Goal: Task Accomplishment & Management: Manage account settings

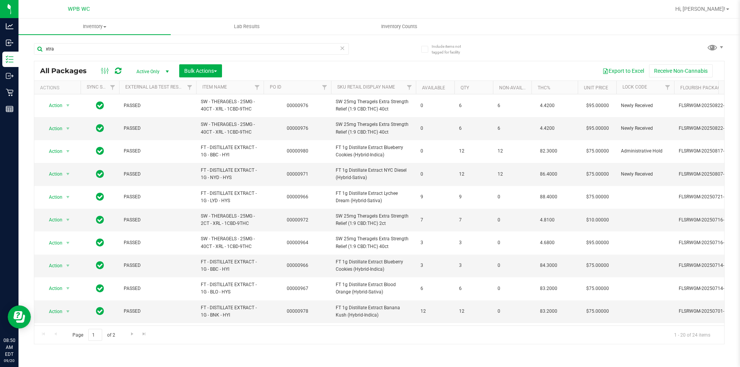
scroll to position [1, 0]
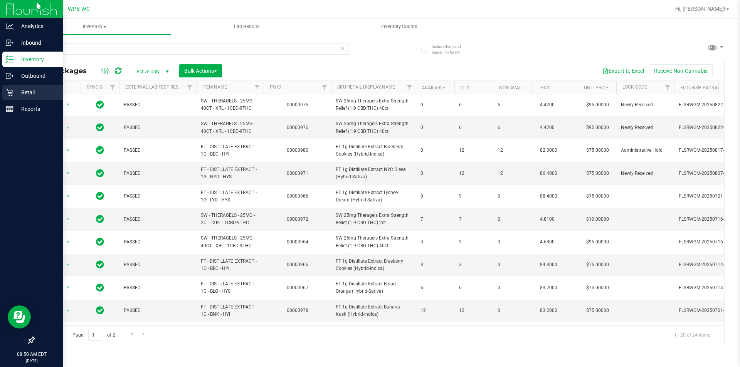
click at [20, 93] on p "Retail" at bounding box center [36, 92] width 46 height 9
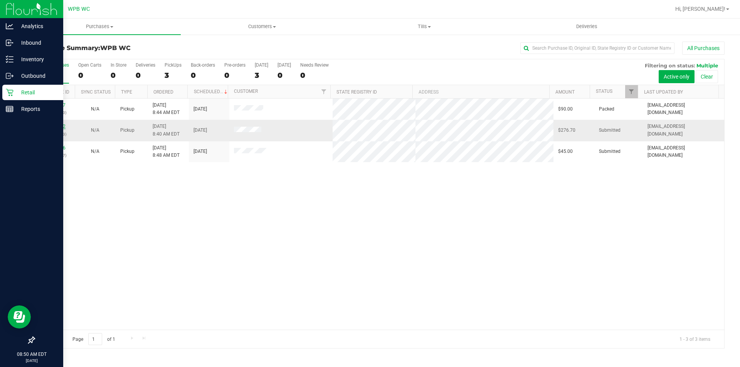
click at [56, 126] on link "11978062" at bounding box center [55, 126] width 22 height 5
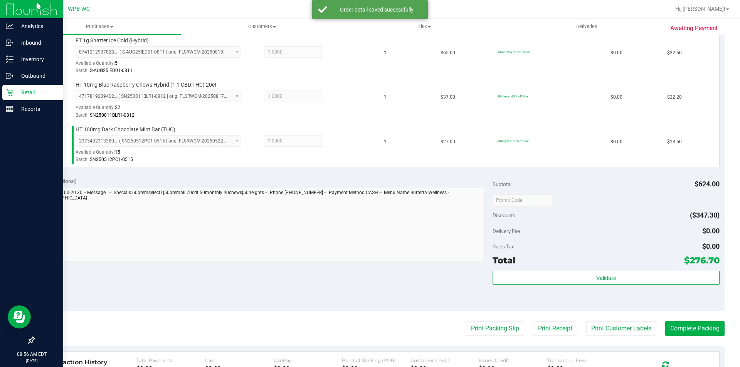
scroll to position [501, 0]
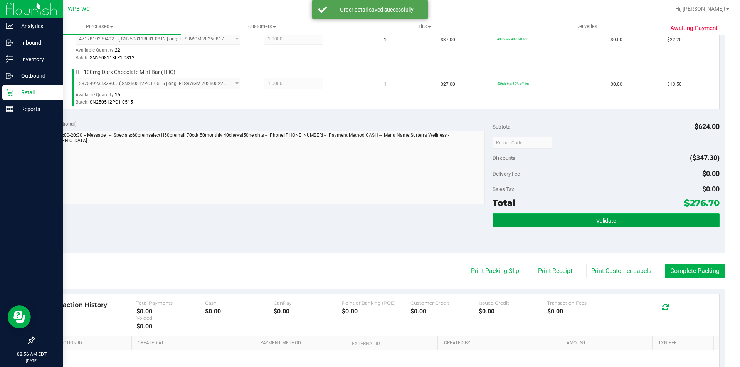
click at [651, 214] on button "Validate" at bounding box center [606, 221] width 227 height 14
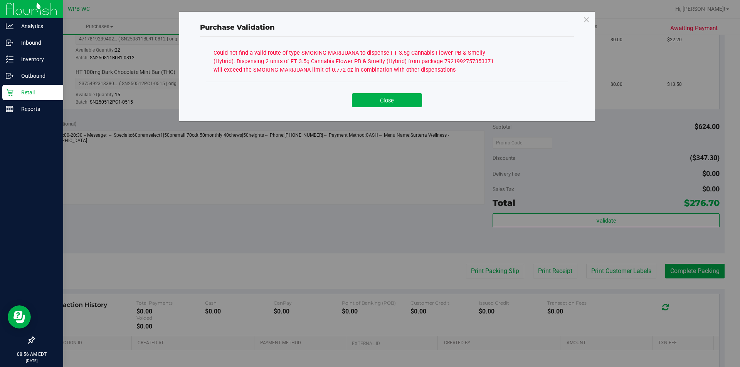
drag, startPoint x: 396, startPoint y: 99, endPoint x: 385, endPoint y: 153, distance: 55.1
click at [395, 100] on button "Close" at bounding box center [387, 100] width 70 height 14
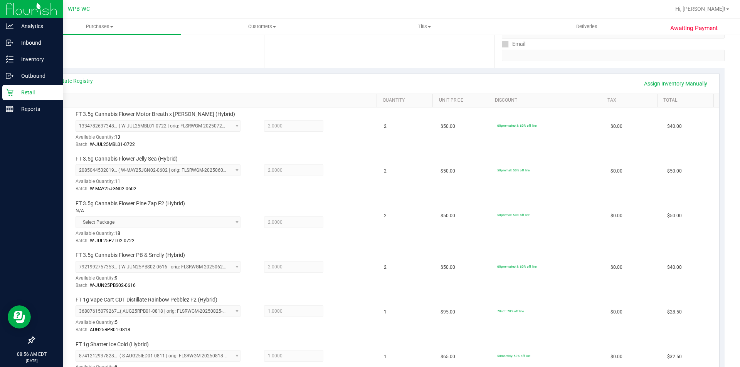
scroll to position [116, 0]
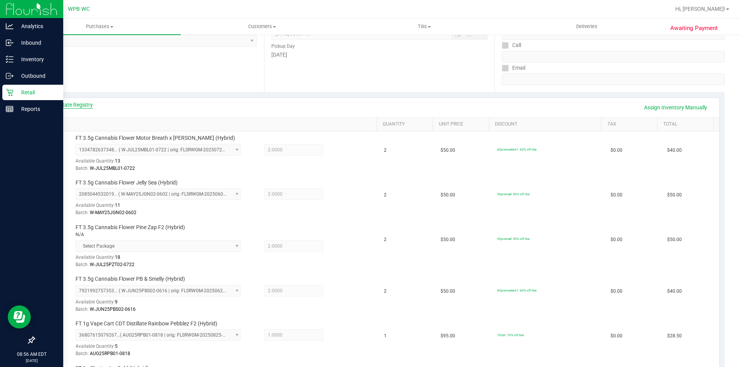
click at [68, 103] on link "View State Registry" at bounding box center [70, 105] width 46 height 8
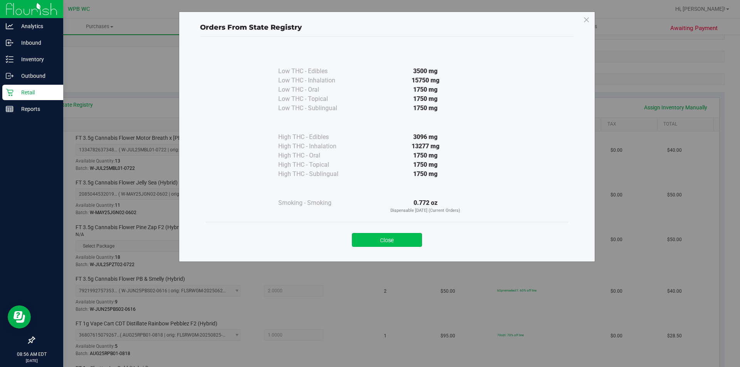
click at [381, 236] on button "Close" at bounding box center [387, 240] width 70 height 14
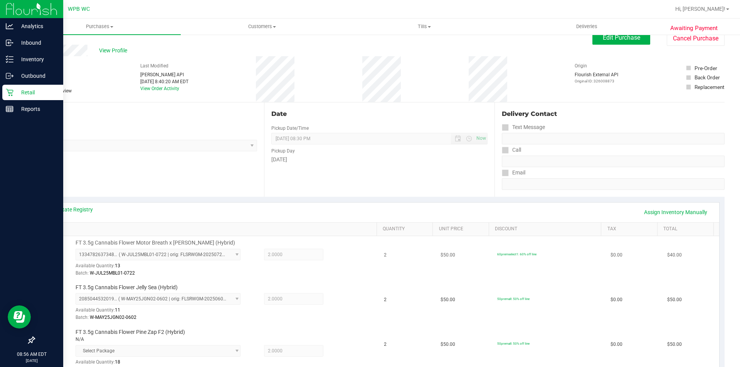
scroll to position [0, 0]
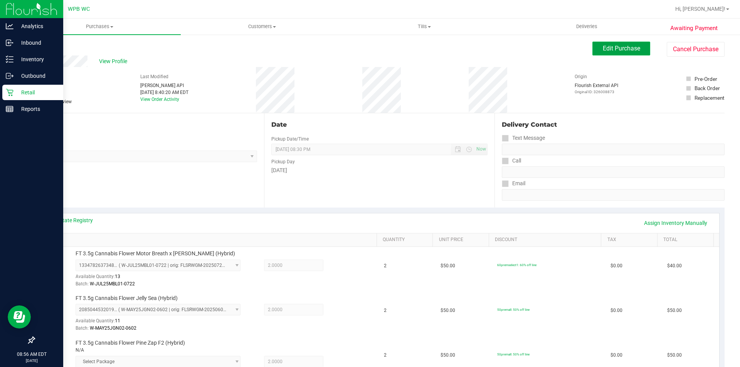
click at [606, 49] on span "Edit Purchase" at bounding box center [621, 48] width 37 height 7
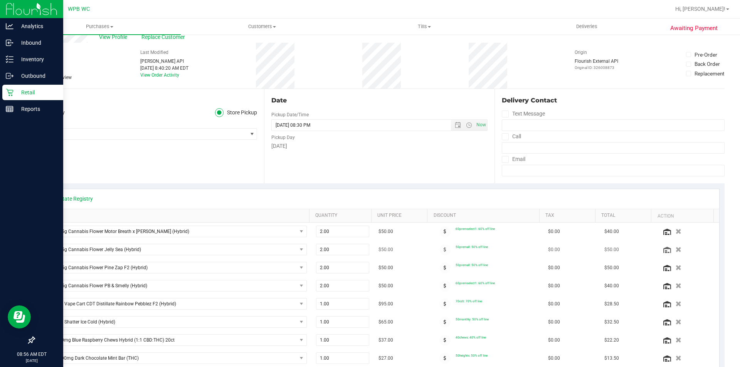
scroll to position [154, 0]
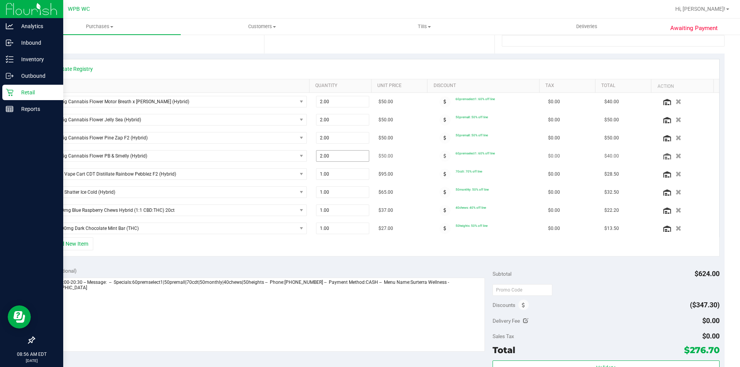
click at [332, 160] on span "2.00 2" at bounding box center [343, 156] width 54 height 12
type input "1"
type input "2.00"
click at [407, 263] on div "Notes (optional) Subtotal $624.00 Discounts ($347.30) Delivery Fee $0.00 Sales …" at bounding box center [379, 331] width 691 height 139
click at [676, 155] on icon "button" at bounding box center [679, 156] width 7 height 6
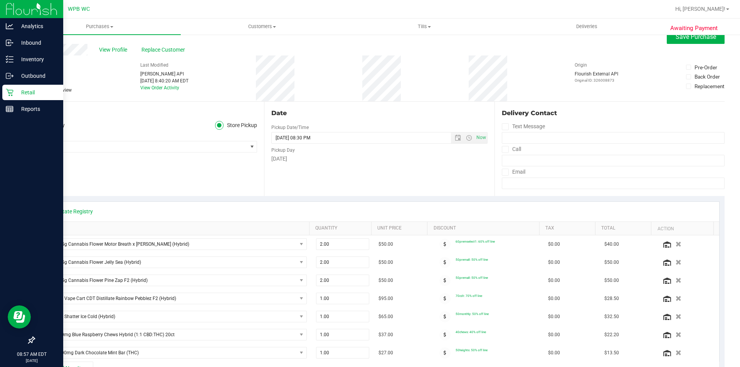
scroll to position [0, 0]
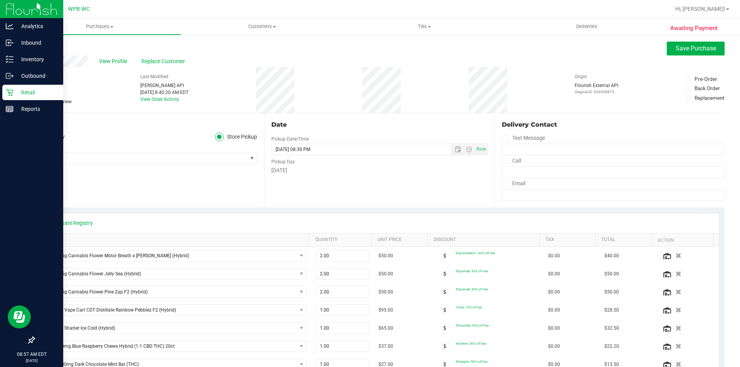
click at [42, 99] on label "Needs review" at bounding box center [53, 101] width 39 height 7
click at [0, 0] on input "Needs review" at bounding box center [0, 0] width 0 height 0
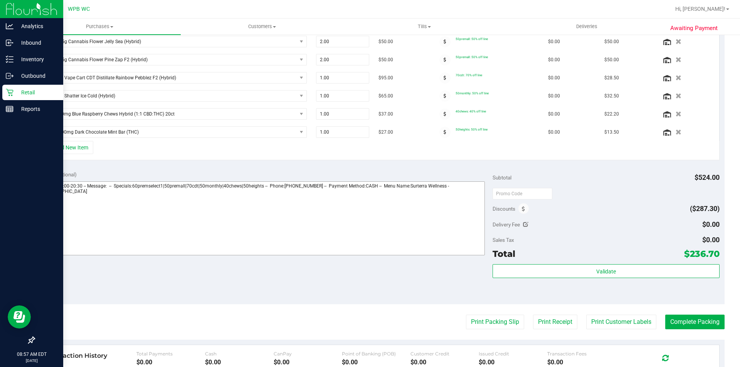
scroll to position [270, 0]
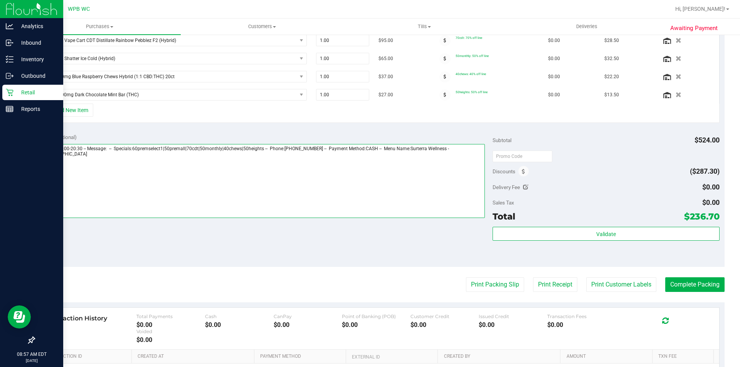
click at [147, 185] on textarea at bounding box center [262, 181] width 446 height 74
click at [68, 183] on textarea at bounding box center [262, 181] width 446 height 74
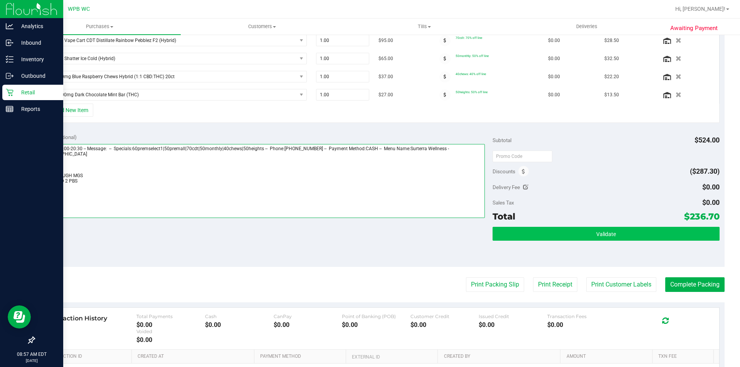
type textarea "[DATE] 09:00-20:30 -- Message: -- Specials:60premselect1|50premall|70cdt|50mont…"
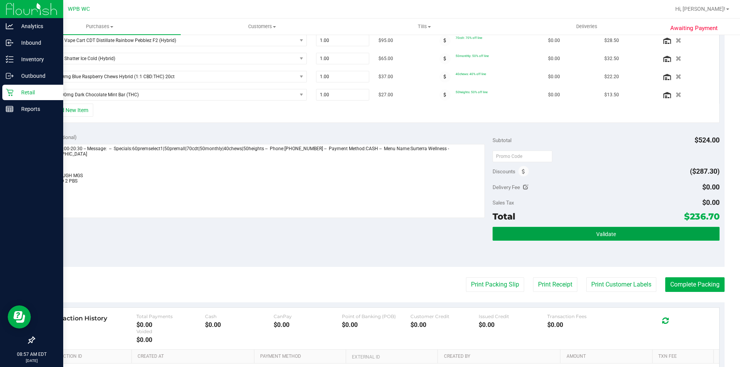
click at [582, 235] on button "Validate" at bounding box center [606, 234] width 227 height 14
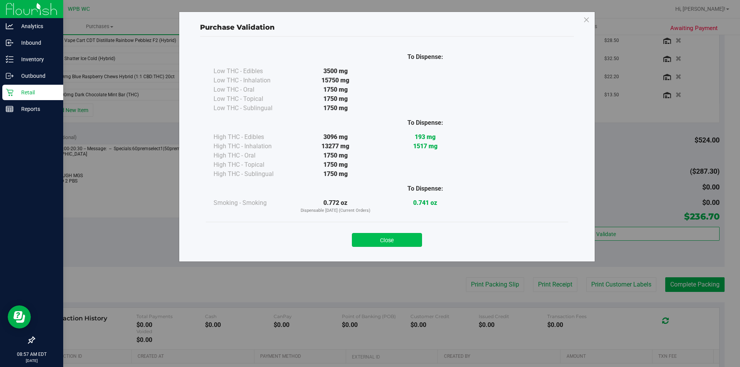
click at [402, 239] on button "Close" at bounding box center [387, 240] width 70 height 14
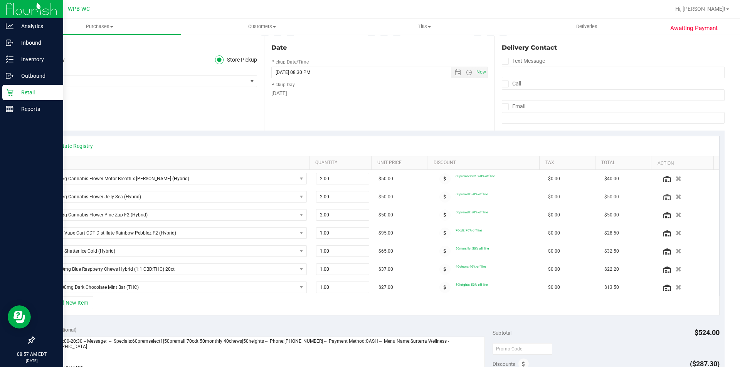
scroll to position [0, 0]
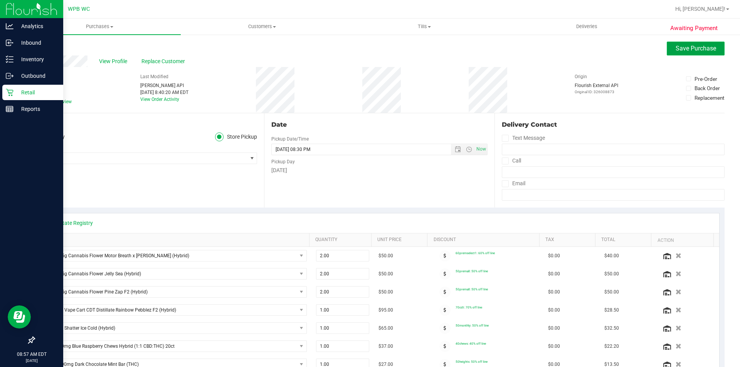
click at [690, 50] on span "Save Purchase" at bounding box center [696, 48] width 40 height 7
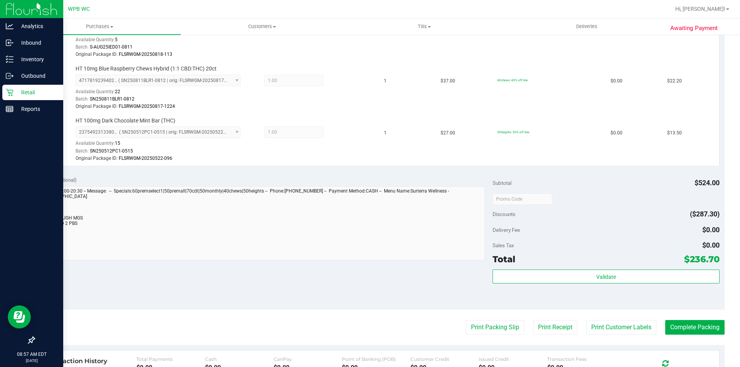
scroll to position [578, 0]
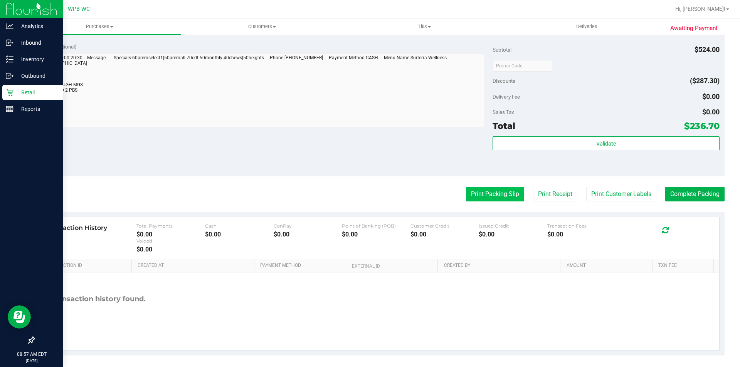
click at [500, 190] on button "Print Packing Slip" at bounding box center [495, 194] width 58 height 15
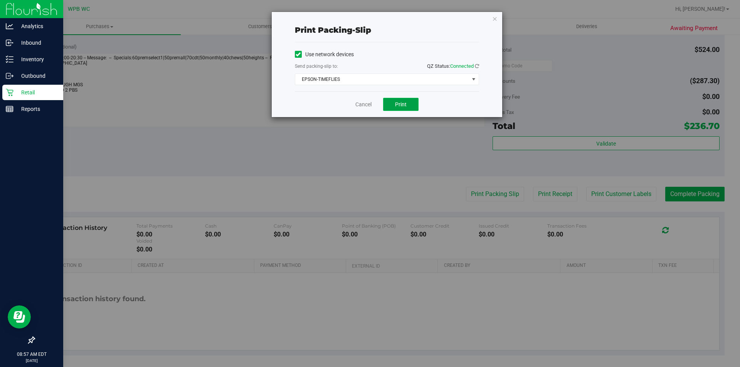
click at [410, 108] on button "Print" at bounding box center [400, 104] width 35 height 13
click at [367, 103] on link "Cancel" at bounding box center [364, 105] width 16 height 8
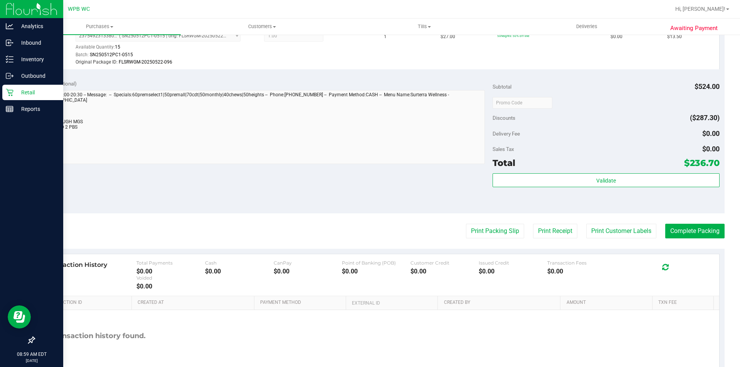
scroll to position [467, 0]
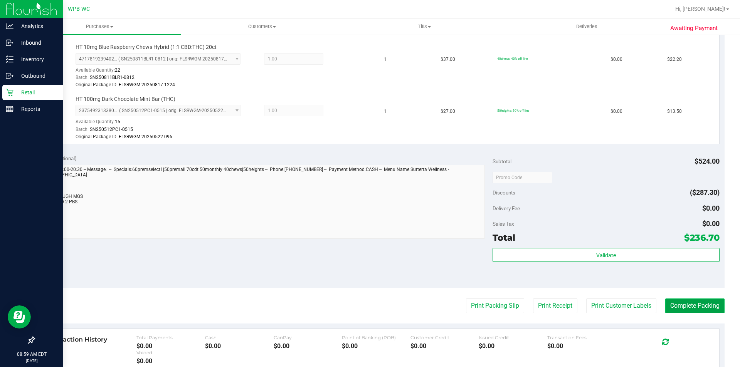
click at [690, 303] on button "Complete Packing" at bounding box center [695, 306] width 59 height 15
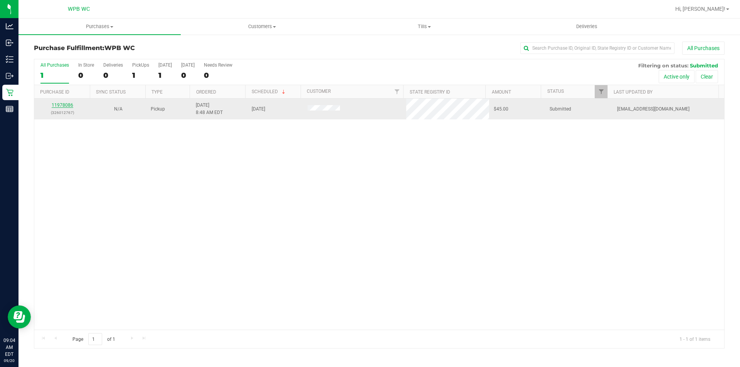
click at [66, 108] on link "11978086" at bounding box center [63, 105] width 22 height 5
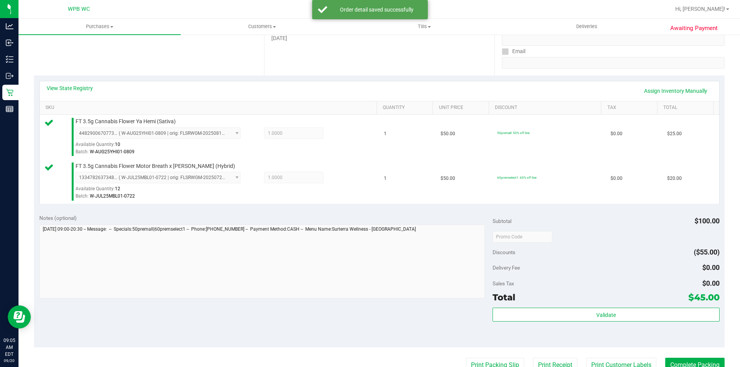
scroll to position [231, 0]
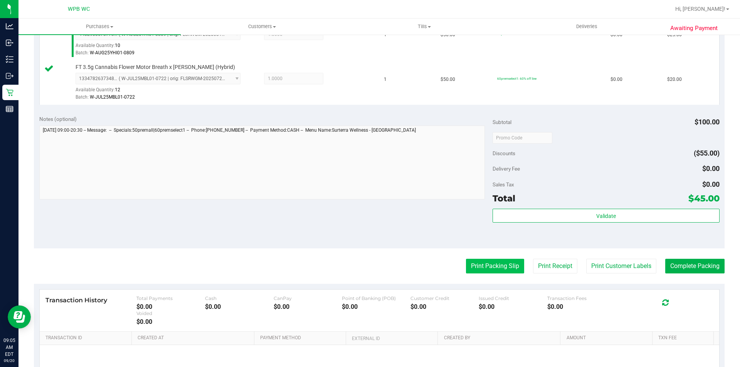
click at [514, 263] on button "Print Packing Slip" at bounding box center [495, 266] width 58 height 15
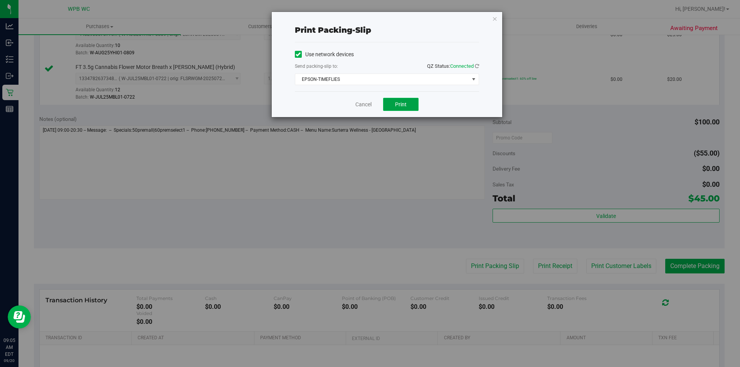
click at [414, 105] on button "Print" at bounding box center [400, 104] width 35 height 13
click at [496, 19] on icon "button" at bounding box center [494, 18] width 5 height 9
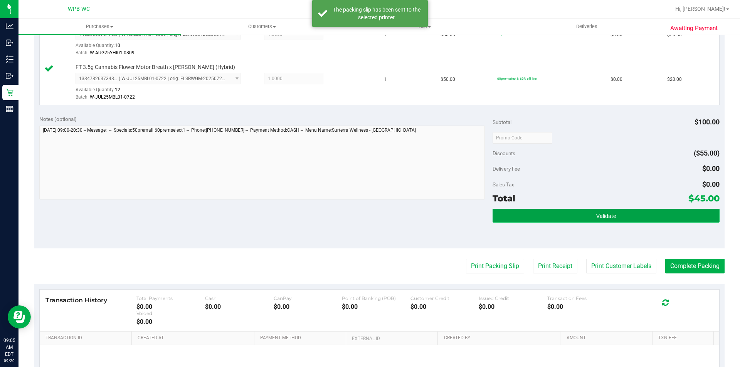
click at [586, 214] on button "Validate" at bounding box center [606, 216] width 227 height 14
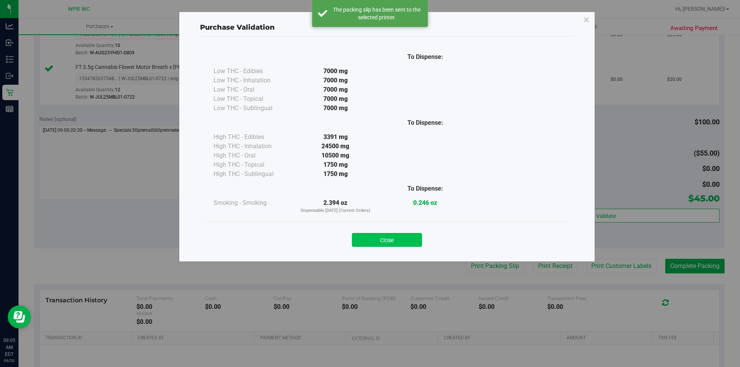
click at [389, 236] on button "Close" at bounding box center [387, 240] width 70 height 14
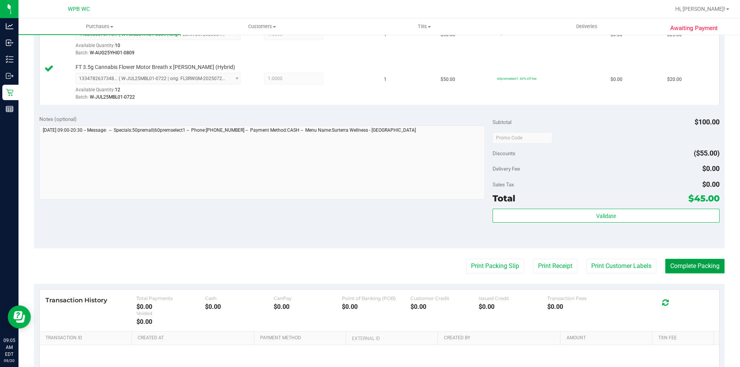
click at [692, 264] on button "Complete Packing" at bounding box center [695, 266] width 59 height 15
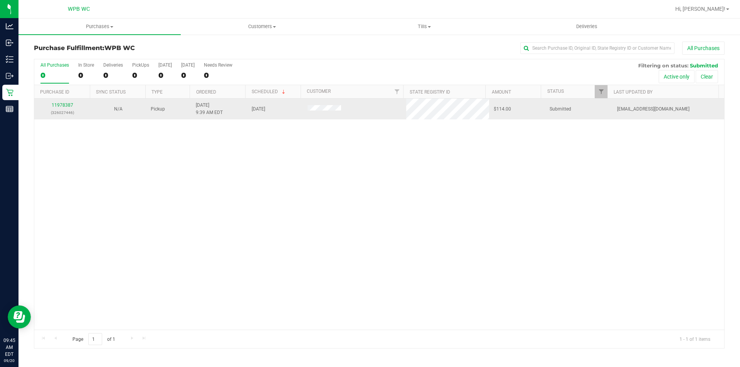
click at [60, 102] on div "11978387 (326027446)" at bounding box center [62, 109] width 47 height 15
click at [62, 103] on link "11978387" at bounding box center [63, 105] width 22 height 5
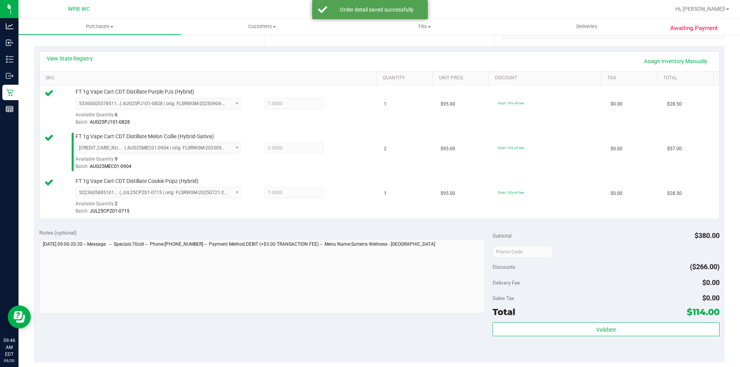
scroll to position [231, 0]
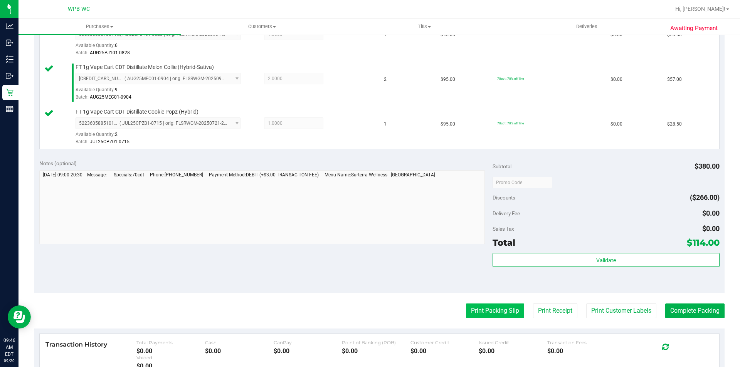
click at [488, 316] on button "Print Packing Slip" at bounding box center [495, 311] width 58 height 15
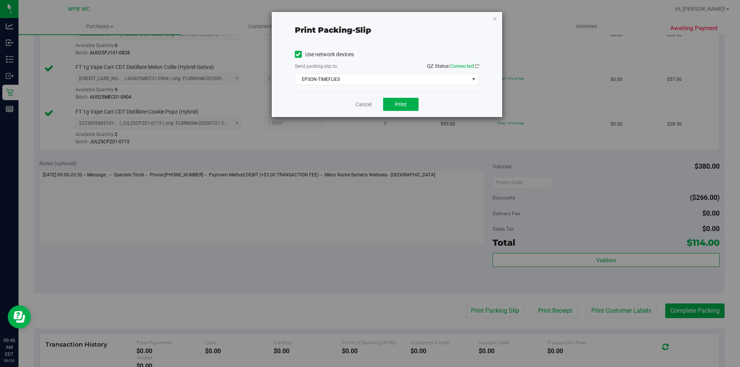
click at [379, 100] on div "Cancel Print" at bounding box center [387, 104] width 184 height 26
click at [391, 101] on button "Print" at bounding box center [400, 104] width 35 height 13
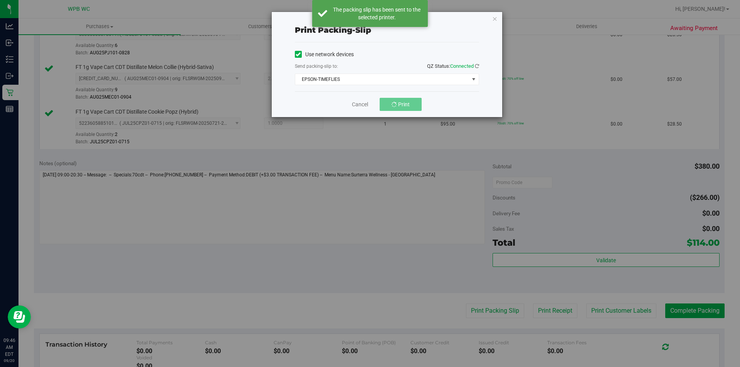
drag, startPoint x: 467, startPoint y: 59, endPoint x: 452, endPoint y: 60, distance: 15.5
drag, startPoint x: 452, startPoint y: 60, endPoint x: 494, endPoint y: 19, distance: 58.9
click at [494, 19] on icon "button" at bounding box center [494, 18] width 5 height 9
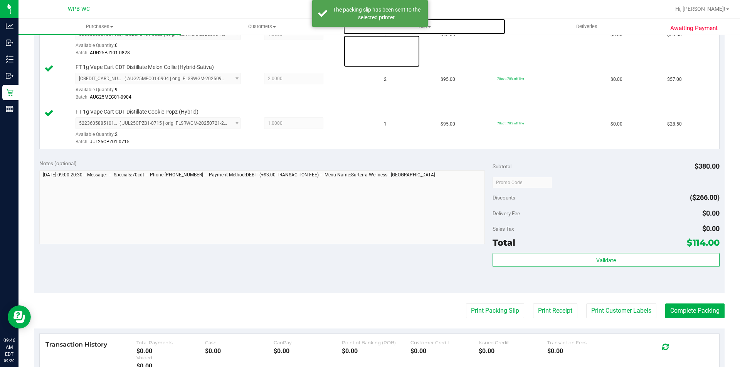
click at [494, 19] on uib-tab-heading "Tills Manage tills Reconcile e-payments" at bounding box center [425, 26] width 162 height 15
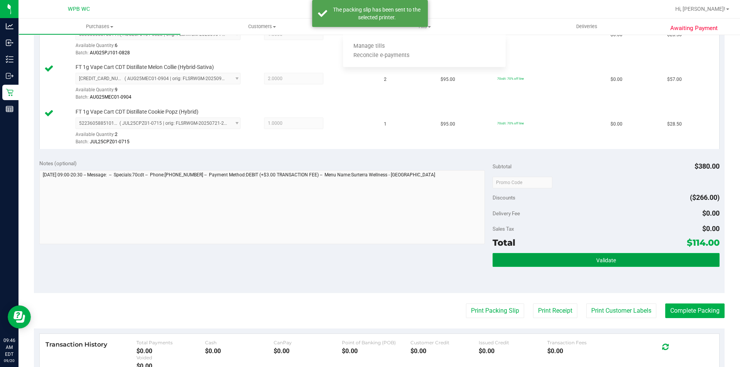
click at [568, 259] on button "Validate" at bounding box center [606, 260] width 227 height 14
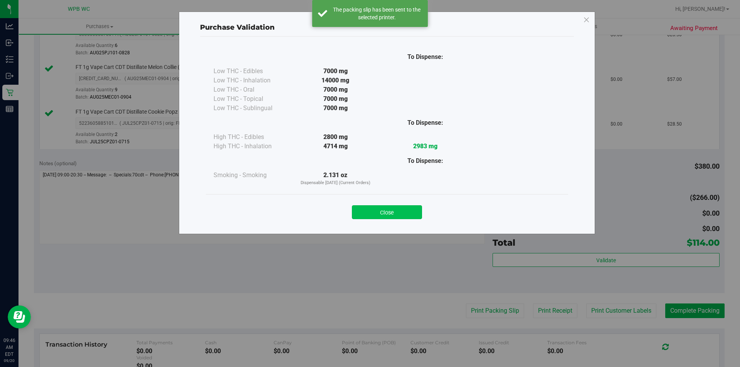
click at [411, 211] on button "Close" at bounding box center [387, 213] width 70 height 14
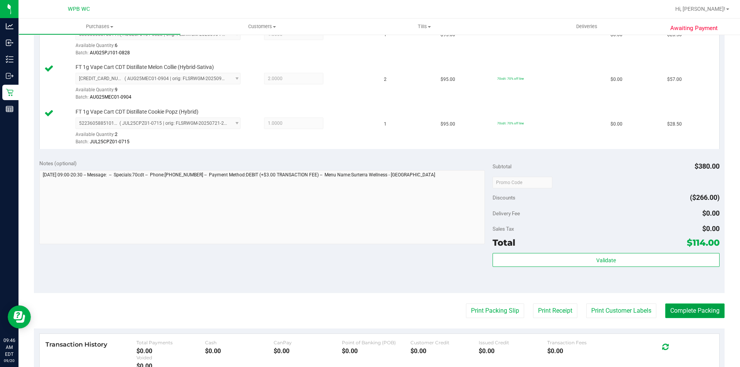
click at [678, 310] on button "Complete Packing" at bounding box center [695, 311] width 59 height 15
